Goal: Information Seeking & Learning: Learn about a topic

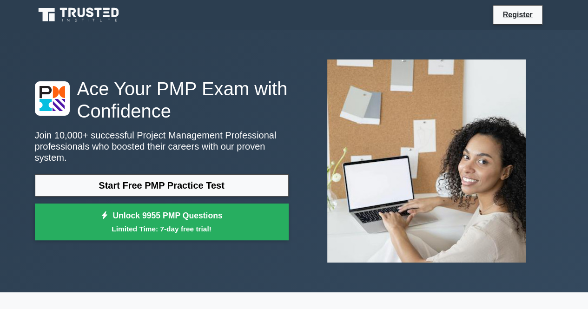
click at [190, 178] on link "Start Free PMP Practice Test" at bounding box center [162, 185] width 254 height 22
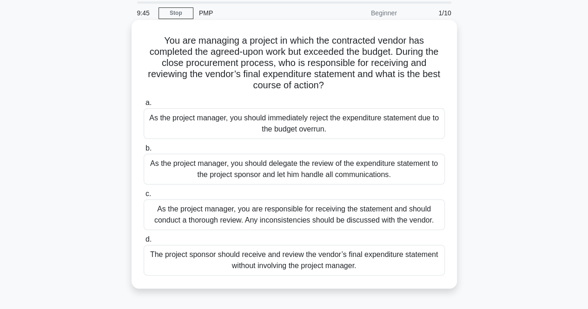
scroll to position [46, 0]
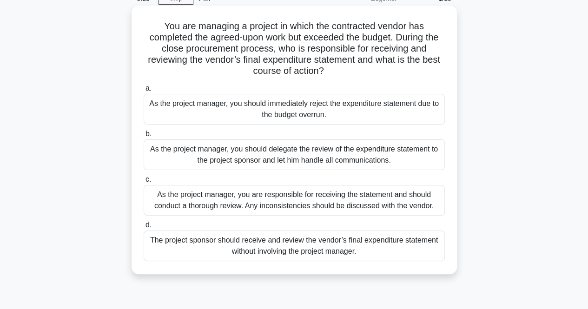
click at [276, 199] on div "As the project manager, you are responsible for receiving the statement and sho…" at bounding box center [294, 200] width 301 height 31
click at [144, 183] on input "c. As the project manager, you are responsible for receiving the statement and …" at bounding box center [144, 179] width 0 height 6
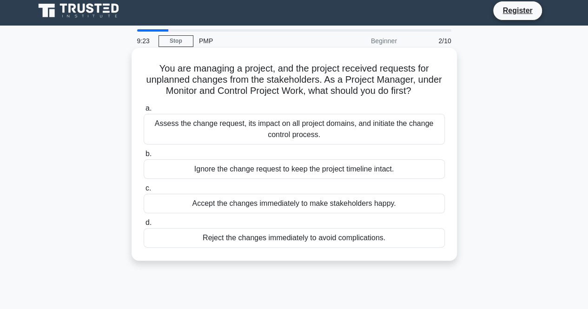
scroll to position [0, 0]
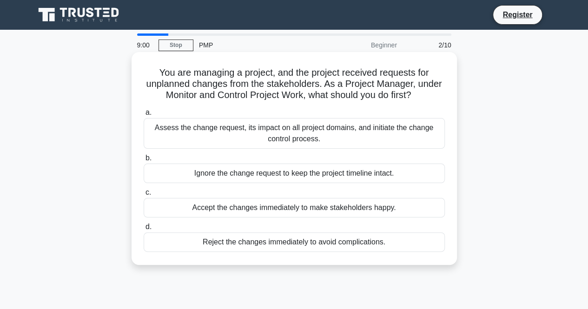
click at [308, 134] on div "Assess the change request, its impact on all project domains, and initiate the …" at bounding box center [294, 133] width 301 height 31
click at [144, 116] on input "a. Assess the change request, its impact on all project domains, and initiate t…" at bounding box center [144, 113] width 0 height 6
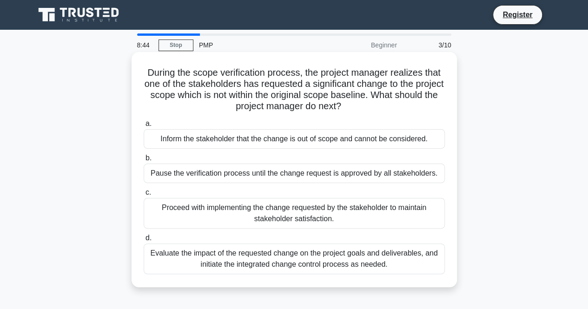
click at [290, 256] on div "Evaluate the impact of the requested change on the project goals and deliverabl…" at bounding box center [294, 258] width 301 height 31
click at [144, 241] on input "d. Evaluate the impact of the requested change on the project goals and deliver…" at bounding box center [144, 238] width 0 height 6
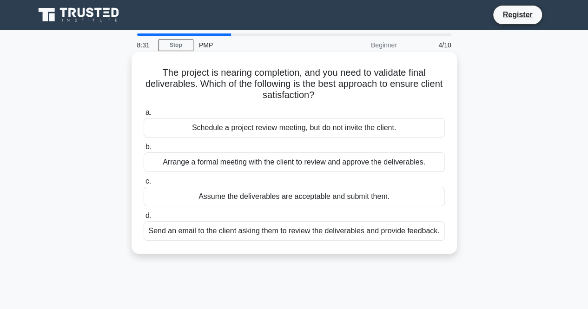
click at [262, 163] on div "Arrange a formal meeting with the client to review and approve the deliverables." at bounding box center [294, 162] width 301 height 20
click at [144, 150] on input "b. Arrange a formal meeting with the client to review and approve the deliverab…" at bounding box center [144, 147] width 0 height 6
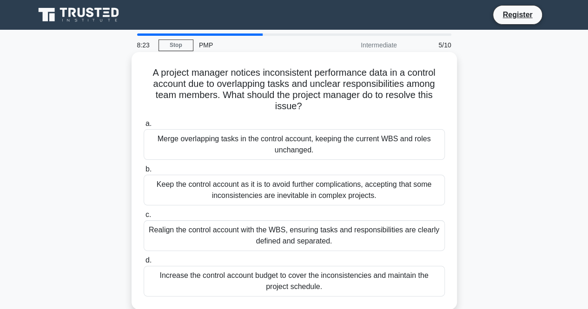
scroll to position [46, 0]
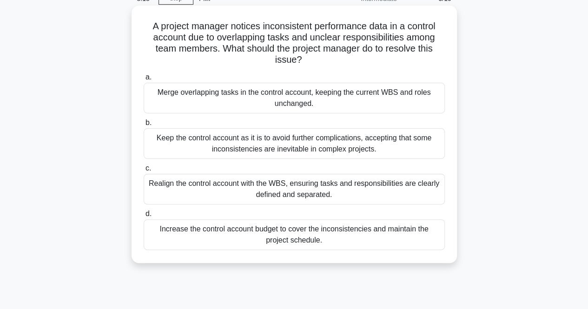
click at [303, 189] on div "Realign the control account with the WBS, ensuring tasks and responsibilities a…" at bounding box center [294, 189] width 301 height 31
click at [144, 171] on input "c. Realign the control account with the WBS, ensuring tasks and responsibilitie…" at bounding box center [144, 168] width 0 height 6
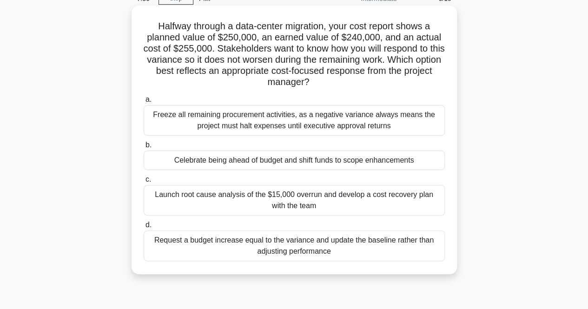
click at [293, 247] on div "Request a budget increase equal to the variance and update the baseline rather …" at bounding box center [294, 245] width 301 height 31
click at [144, 228] on input "d. Request a budget increase equal to the variance and update the baseline rath…" at bounding box center [144, 225] width 0 height 6
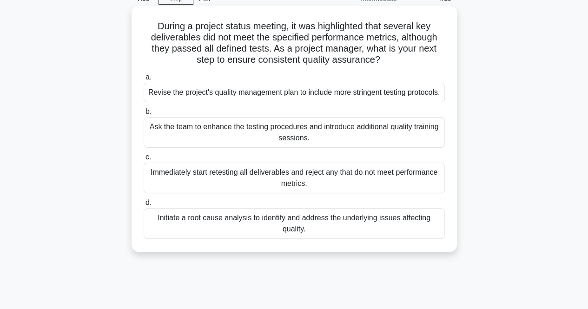
click at [294, 237] on div "Initiate a root cause analysis to identify and address the underlying issues af…" at bounding box center [294, 223] width 301 height 31
click at [144, 206] on input "d. Initiate a root cause analysis to identify and address the underlying issues…" at bounding box center [144, 203] width 0 height 6
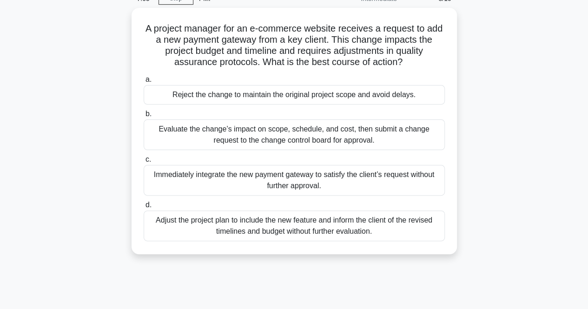
scroll to position [0, 0]
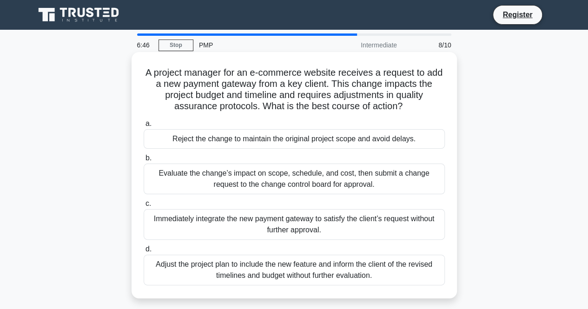
click at [316, 182] on div "Evaluate the change’s impact on scope, schedule, and cost, then submit a change…" at bounding box center [294, 178] width 301 height 31
click at [144, 161] on input "b. Evaluate the change’s impact on scope, schedule, and cost, then submit a cha…" at bounding box center [144, 158] width 0 height 6
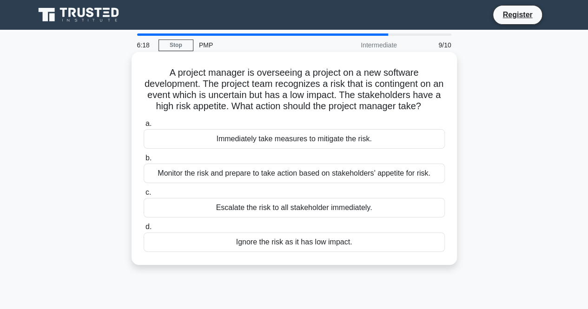
click at [296, 183] on div "Monitor the risk and prepare to take action based on stakeholders' appetite for…" at bounding box center [294, 173] width 301 height 20
click at [144, 161] on input "b. Monitor the risk and prepare to take action based on stakeholders' appetite …" at bounding box center [144, 158] width 0 height 6
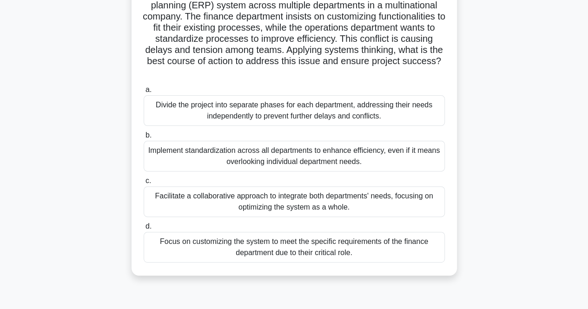
scroll to position [93, 0]
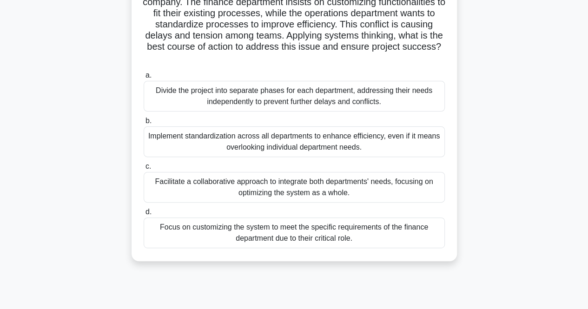
click at [292, 182] on div "Facilitate a collaborative approach to integrate both departments' needs, focus…" at bounding box center [294, 187] width 301 height 31
click at [144, 170] on input "c. Facilitate a collaborative approach to integrate both departments' needs, fo…" at bounding box center [144, 166] width 0 height 6
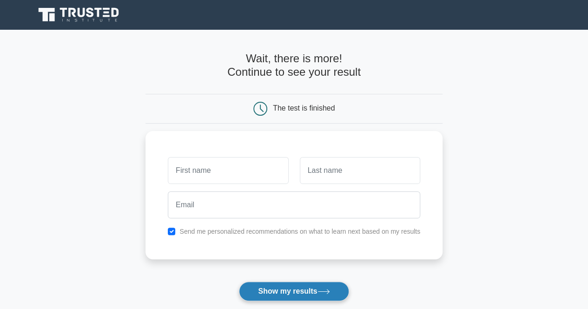
click at [274, 285] on button "Show my results" at bounding box center [294, 291] width 110 height 20
